Goal: Task Accomplishment & Management: Use online tool/utility

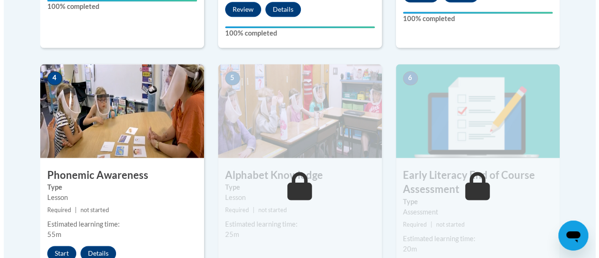
scroll to position [510, 0]
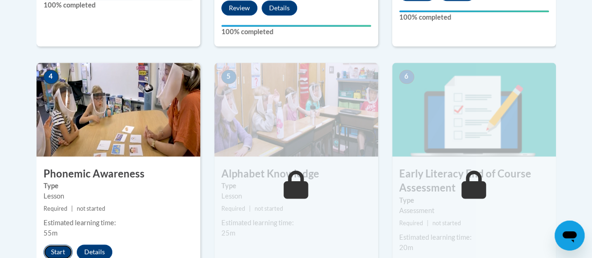
click at [51, 246] on button "Start" at bounding box center [57, 251] width 29 height 15
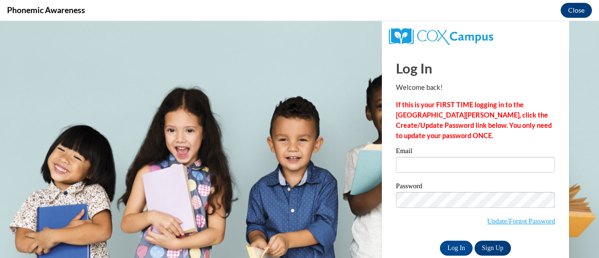
scroll to position [0, 0]
click at [423, 157] on input "Email" at bounding box center [475, 165] width 159 height 16
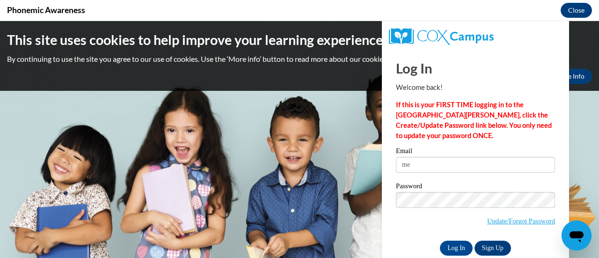
click at [439, 167] on input "me" at bounding box center [475, 165] width 159 height 16
type input "[PERSON_NAME][EMAIL_ADDRESS][PERSON_NAME][DOMAIN_NAME]"
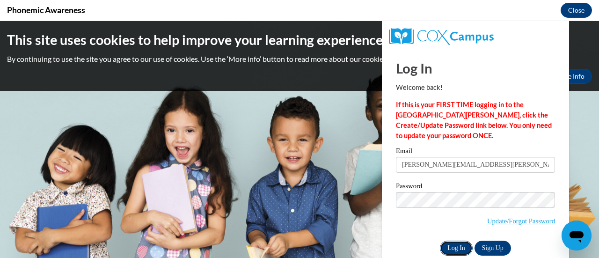
click at [454, 246] on input "Log In" at bounding box center [456, 247] width 33 height 15
